Goal: Book appointment/travel/reservation

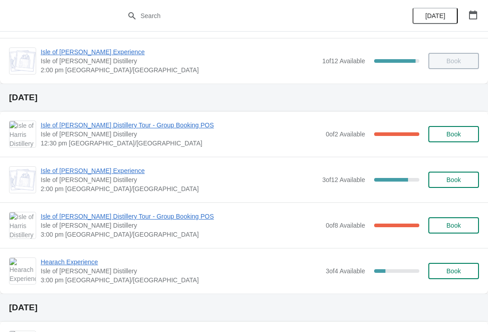
scroll to position [188, 0]
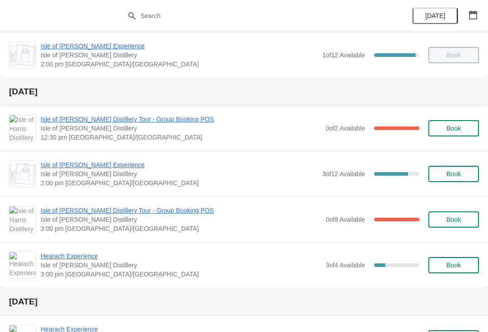
click at [136, 209] on span "Isle of [PERSON_NAME] Distillery Tour - Group Booking POS" at bounding box center [181, 210] width 280 height 9
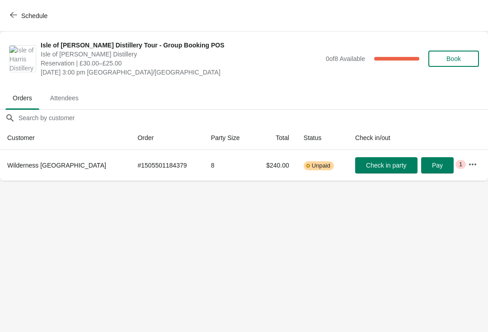
click at [25, 15] on span "Schedule" at bounding box center [34, 15] width 26 height 7
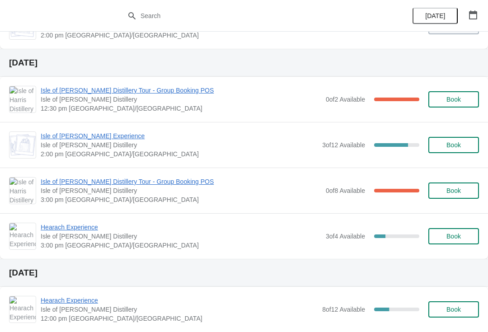
scroll to position [219, 0]
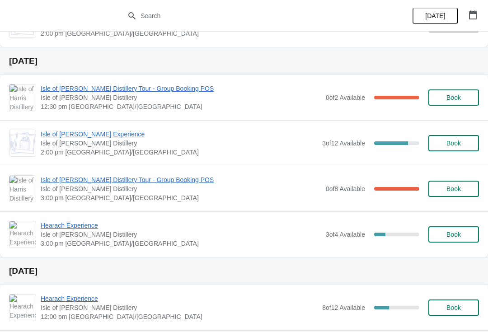
click at [126, 89] on span "Isle of [PERSON_NAME] Distillery Tour - Group Booking POS" at bounding box center [181, 88] width 280 height 9
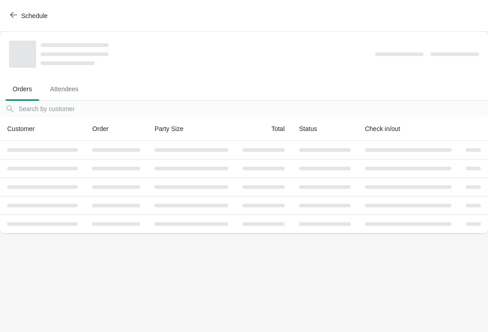
scroll to position [0, 0]
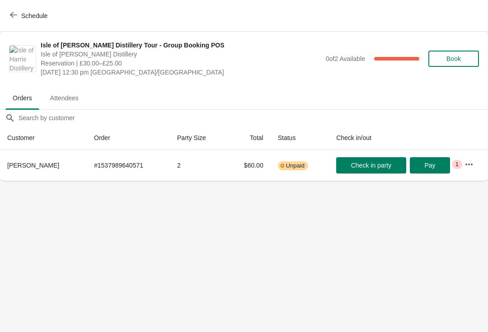
click at [24, 17] on span "Schedule" at bounding box center [34, 15] width 26 height 7
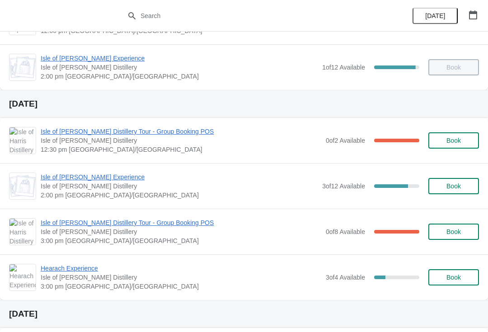
scroll to position [193, 0]
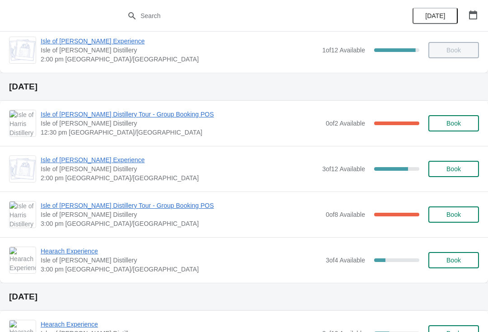
click at [76, 163] on span "Isle of [PERSON_NAME] Experience" at bounding box center [179, 159] width 277 height 9
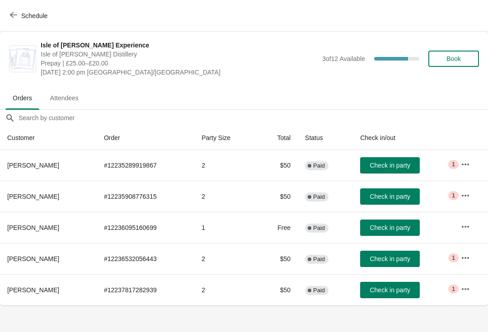
click at [37, 12] on span "Schedule" at bounding box center [34, 15] width 26 height 7
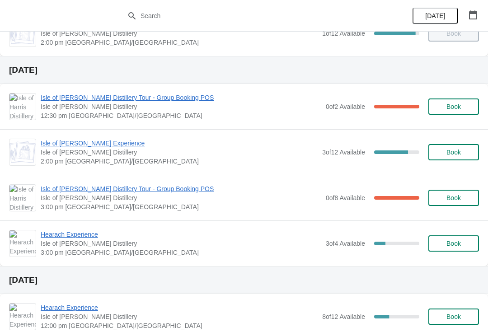
scroll to position [218, 0]
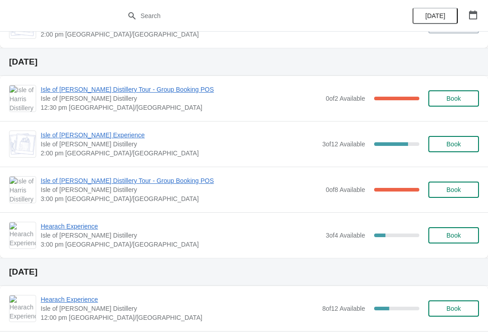
click at [104, 181] on span "Isle of [PERSON_NAME] Distillery Tour - Group Booking POS" at bounding box center [181, 180] width 280 height 9
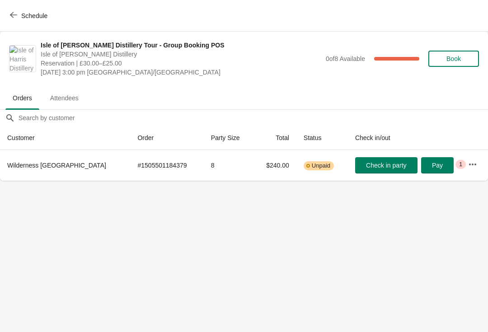
click at [36, 19] on span "Schedule" at bounding box center [34, 15] width 26 height 7
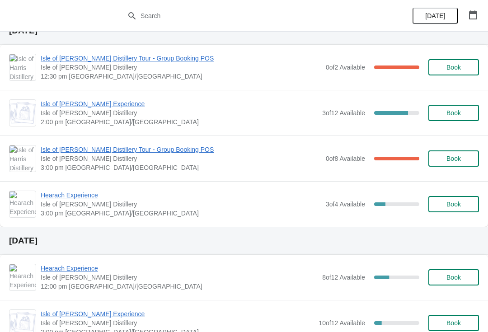
scroll to position [250, 0]
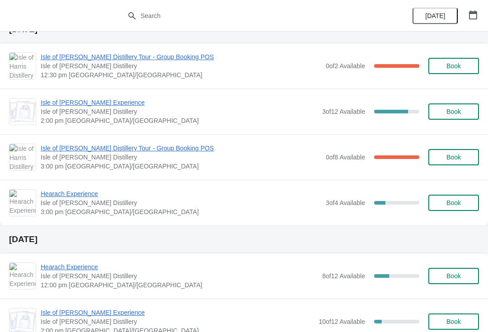
click at [90, 190] on span "Hearach Experience" at bounding box center [181, 193] width 280 height 9
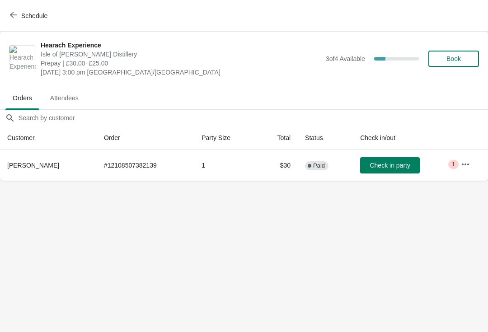
click at [28, 21] on button "Schedule" at bounding box center [30, 16] width 50 height 16
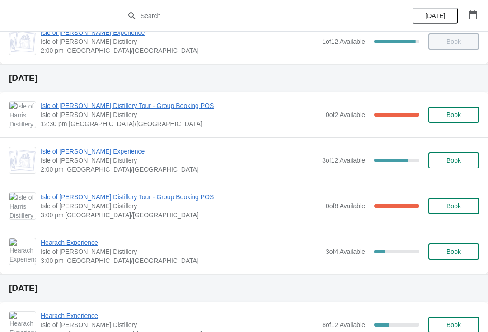
scroll to position [203, 0]
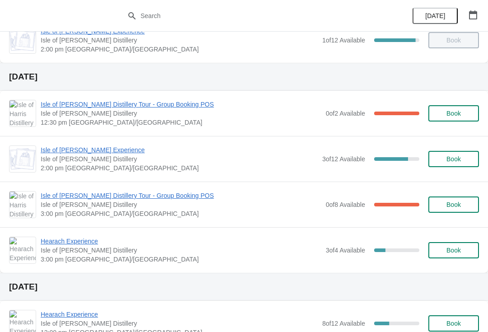
click at [102, 159] on span "Isle of [PERSON_NAME] Distillery" at bounding box center [179, 158] width 277 height 9
click at [151, 191] on span "Isle of [PERSON_NAME] Distillery Tour - Group Booking POS" at bounding box center [181, 195] width 280 height 9
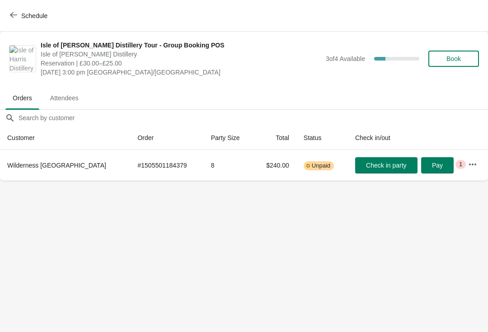
scroll to position [0, 0]
click at [15, 17] on icon "button" at bounding box center [13, 14] width 7 height 7
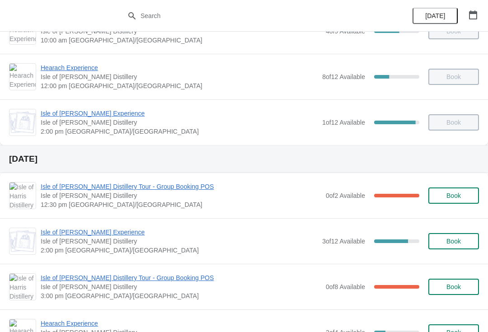
scroll to position [122, 0]
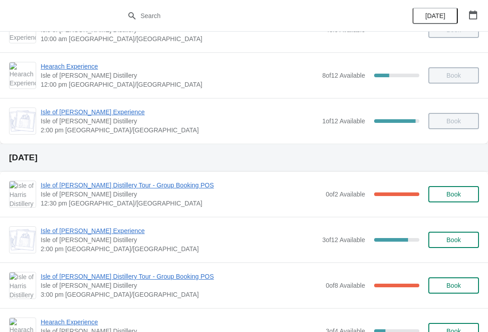
click at [154, 185] on span "Isle of [PERSON_NAME] Distillery Tour - Group Booking POS" at bounding box center [181, 185] width 280 height 9
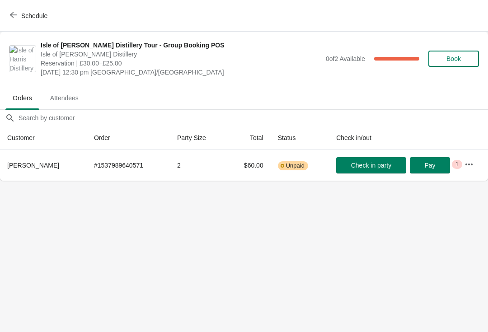
scroll to position [0, 0]
click at [16, 15] on icon "button" at bounding box center [13, 14] width 7 height 7
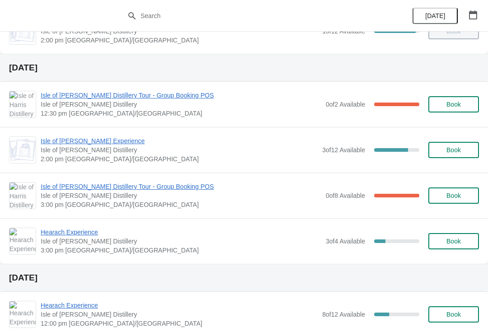
scroll to position [211, 0]
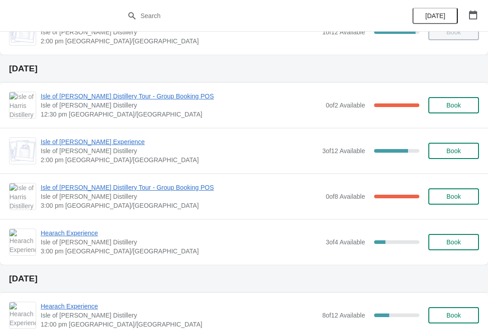
click at [85, 233] on span "Hearach Experience" at bounding box center [181, 232] width 280 height 9
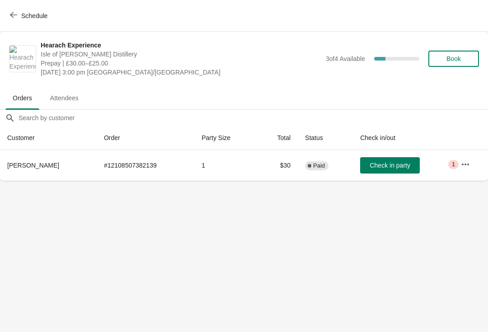
click at [16, 13] on icon "button" at bounding box center [13, 14] width 7 height 7
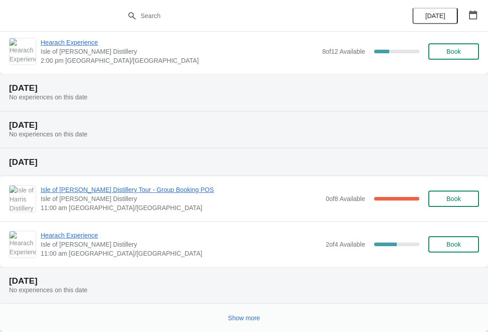
scroll to position [593, 0]
